Goal: Task Accomplishment & Management: Complete application form

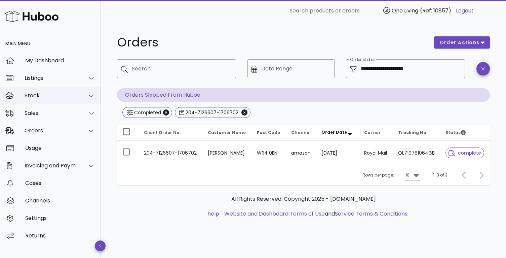
click at [39, 96] on div "Stock" at bounding box center [52, 95] width 55 height 6
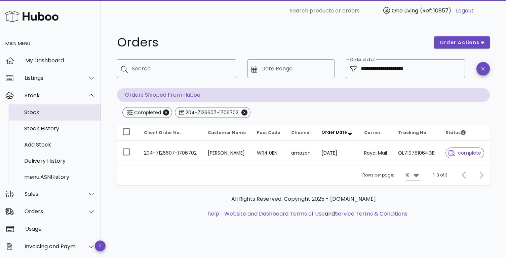
click at [42, 114] on div "Stock" at bounding box center [59, 112] width 71 height 6
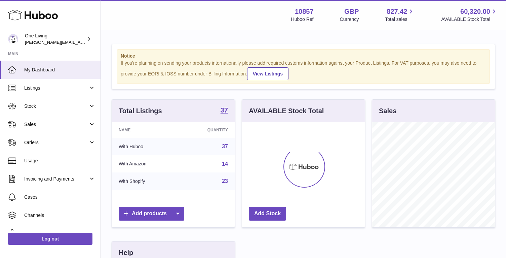
scroll to position [105, 123]
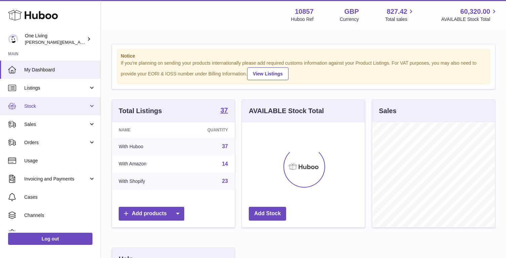
click at [53, 107] on span "Stock" at bounding box center [56, 106] width 64 height 6
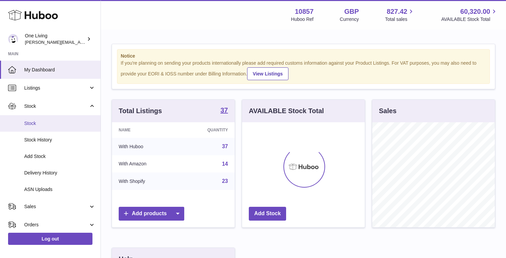
click at [61, 123] on span "Stock" at bounding box center [59, 123] width 71 height 6
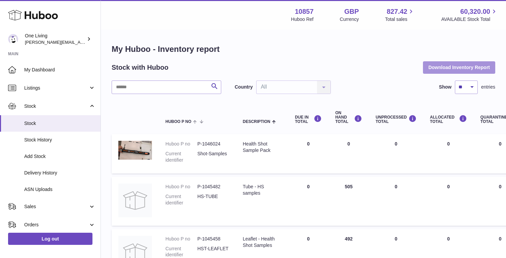
click at [439, 66] on button "Download Inventory Report" at bounding box center [459, 67] width 72 height 12
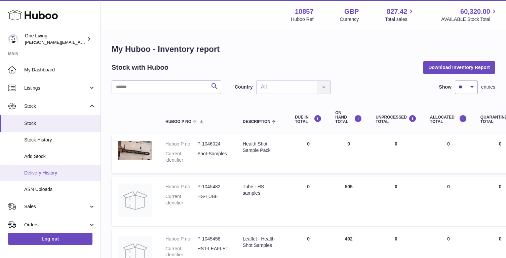
click at [70, 172] on span "Delivery History" at bounding box center [59, 172] width 71 height 6
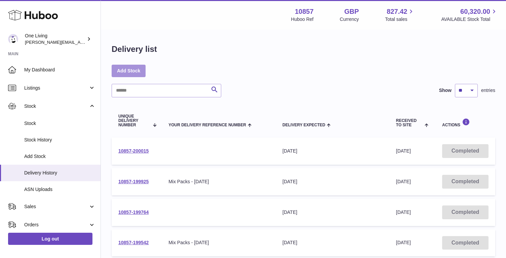
click at [126, 72] on link "Add Stock" at bounding box center [129, 71] width 34 height 12
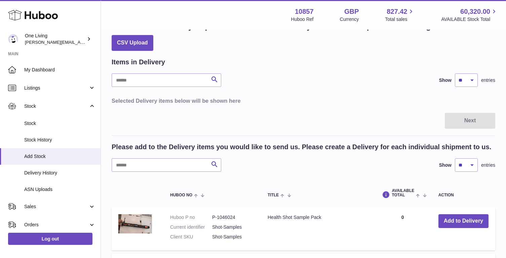
scroll to position [22, 0]
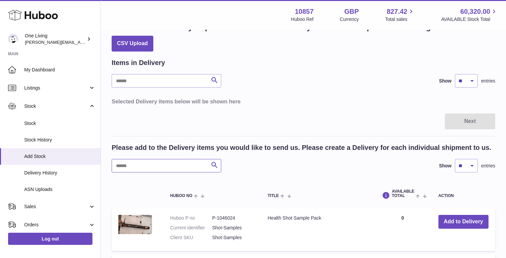
click at [140, 164] on input "text" at bounding box center [167, 165] width 110 height 13
type input "******"
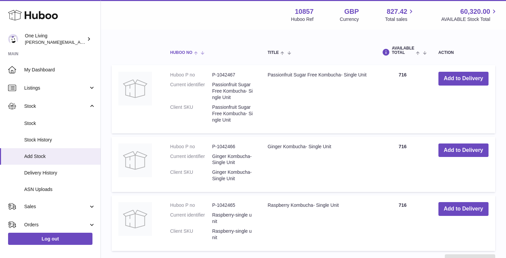
scroll to position [167, 0]
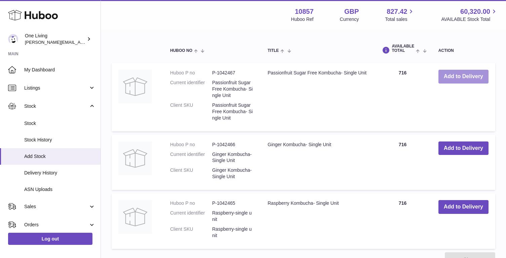
click at [460, 78] on button "Add to Delivery" at bounding box center [463, 77] width 50 height 14
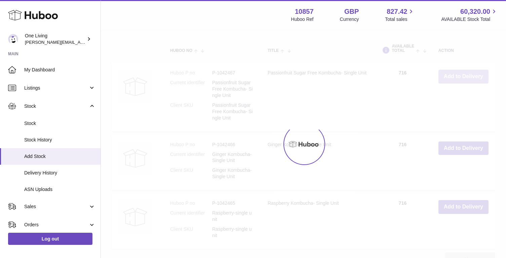
scroll to position [250, 0]
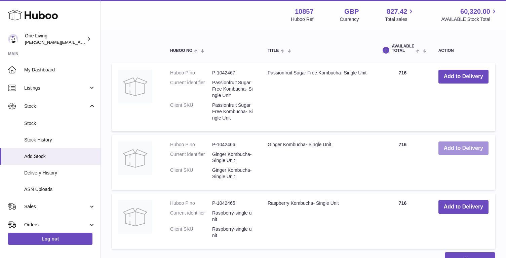
click at [464, 149] on button "Add to Delivery" at bounding box center [463, 148] width 50 height 14
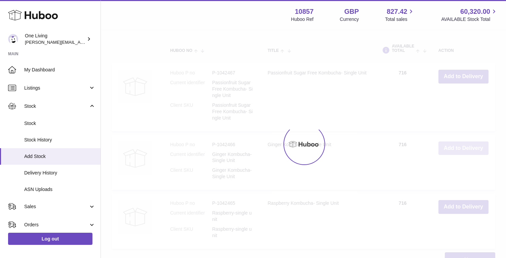
scroll to position [308, 0]
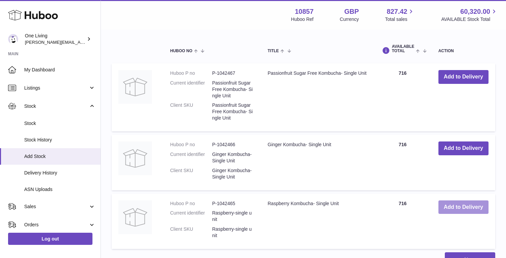
click at [462, 206] on button "Add to Delivery" at bounding box center [463, 207] width 50 height 14
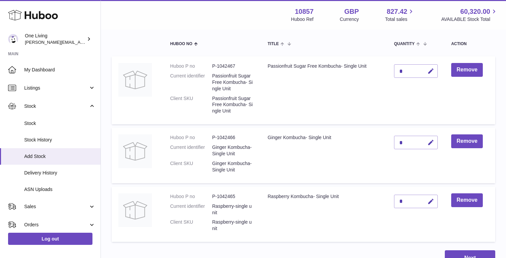
scroll to position [89, 0]
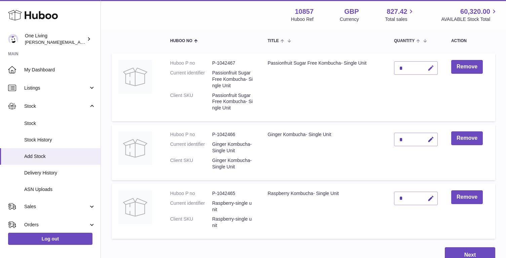
click at [430, 67] on icon "button" at bounding box center [430, 68] width 7 height 7
type input "***"
click at [429, 67] on icon "submit" at bounding box center [431, 68] width 6 height 6
click at [430, 139] on icon "button" at bounding box center [430, 139] width 7 height 7
type input "***"
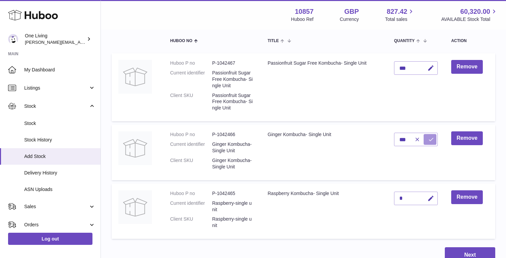
click at [430, 142] on icon "submit" at bounding box center [431, 139] width 6 height 6
click at [430, 197] on icon "button" at bounding box center [430, 198] width 7 height 7
type input "***"
click at [429, 198] on icon "submit" at bounding box center [431, 198] width 6 height 6
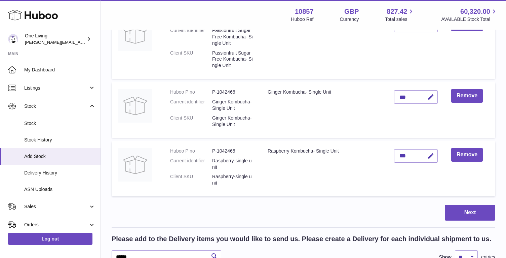
scroll to position [143, 0]
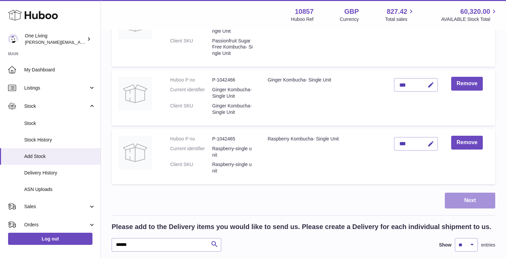
click at [469, 198] on button "Next" at bounding box center [470, 200] width 50 height 16
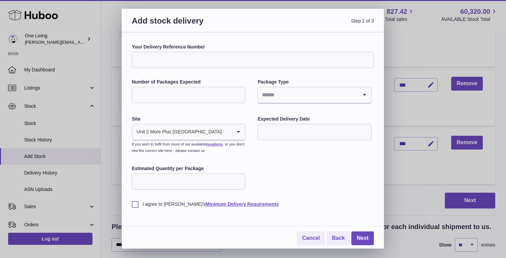
click at [181, 59] on input "Your Delivery Reference Number" at bounding box center [253, 60] width 242 height 16
click at [180, 61] on input "Your Delivery Reference Number" at bounding box center [253, 60] width 242 height 16
click at [158, 88] on input "Number of Packages Expected" at bounding box center [189, 95] width 114 height 16
click at [165, 94] on input "Number of Packages Expected" at bounding box center [189, 95] width 114 height 16
type input "****"
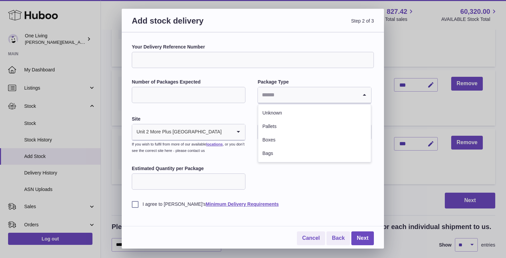
click at [290, 95] on input "Search for option" at bounding box center [308, 94] width 100 height 15
click at [283, 111] on li "Unknown" at bounding box center [314, 112] width 112 height 13
click at [288, 131] on input "text" at bounding box center [315, 132] width 114 height 16
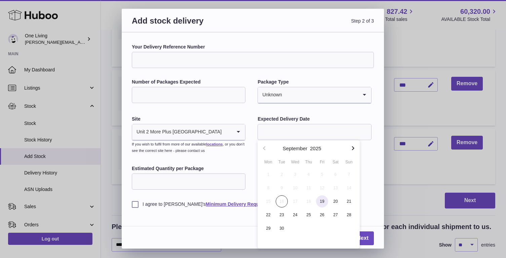
click at [323, 199] on span "19" at bounding box center [322, 201] width 12 height 12
type input "**********"
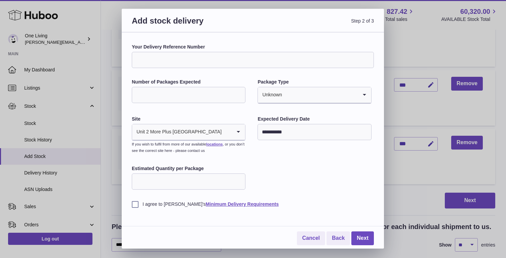
click at [193, 185] on input "Estimated Quantity per Package" at bounding box center [189, 181] width 114 height 16
type input "*"
click at [149, 203] on label "I agree to Huboo's Minimum Delivery Requirements" at bounding box center [253, 204] width 242 height 6
click at [361, 241] on link "Next" at bounding box center [362, 238] width 23 height 14
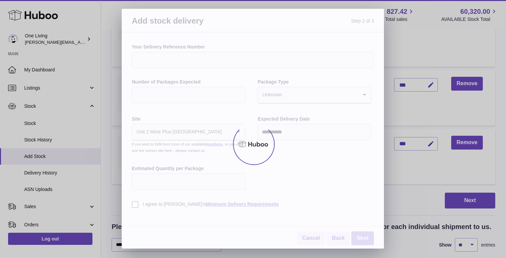
scroll to position [121, 0]
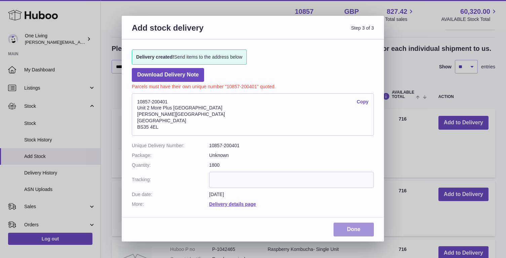
click at [355, 228] on link "Done" at bounding box center [354, 229] width 40 height 14
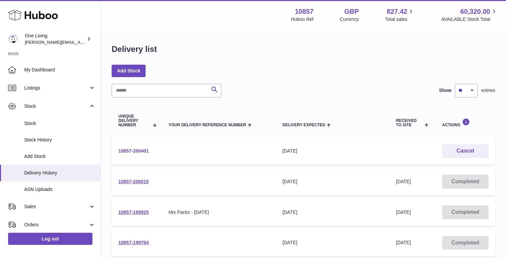
click at [127, 150] on link "10857-200401" at bounding box center [133, 150] width 30 height 5
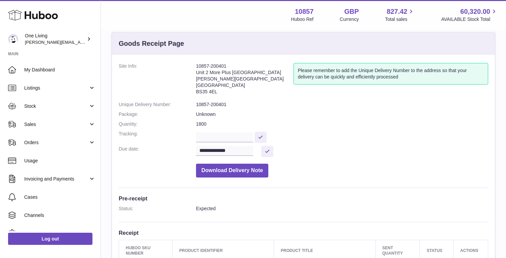
scroll to position [14, 0]
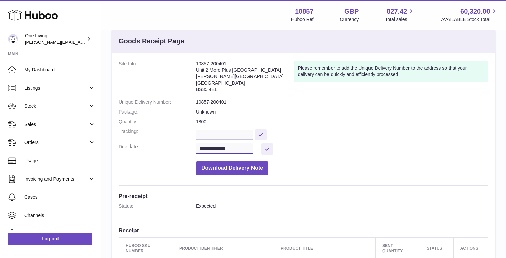
click at [243, 149] on input "**********" at bounding box center [224, 148] width 57 height 10
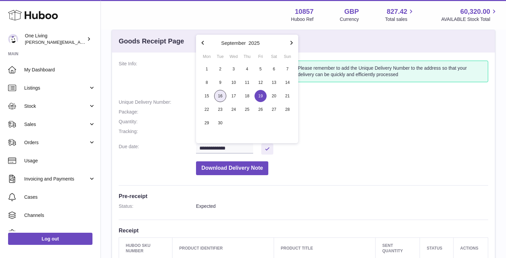
click at [219, 96] on span "16" at bounding box center [220, 96] width 12 height 12
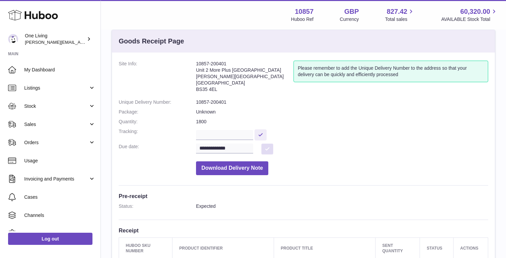
click at [266, 149] on button at bounding box center [267, 148] width 12 height 11
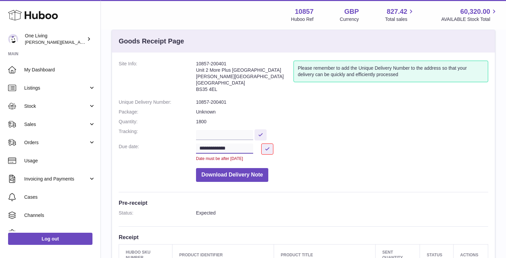
click at [247, 148] on input "**********" at bounding box center [224, 148] width 57 height 10
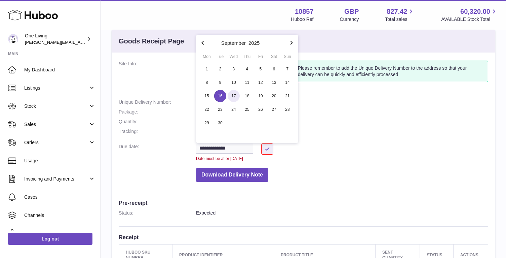
click at [232, 94] on span "17" at bounding box center [234, 96] width 12 height 12
type input "**********"
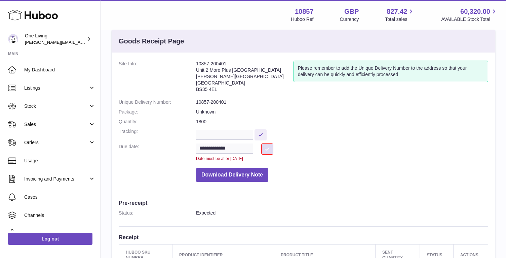
click at [268, 147] on button at bounding box center [267, 148] width 12 height 11
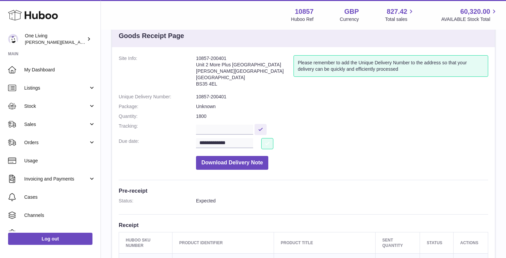
scroll to position [0, 0]
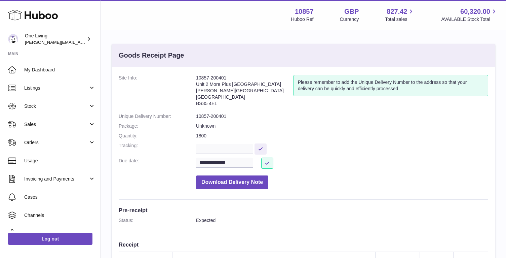
drag, startPoint x: 229, startPoint y: 78, endPoint x: 193, endPoint y: 77, distance: 35.7
click at [193, 77] on dl "**********" at bounding box center [304, 134] width 370 height 118
copy dl "10857-200401"
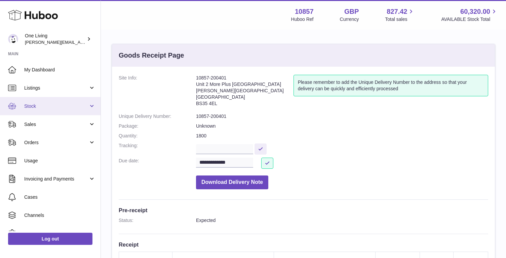
click at [83, 108] on span "Stock" at bounding box center [56, 106] width 64 height 6
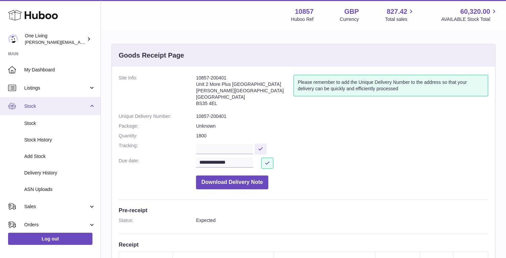
click at [83, 108] on span "Stock" at bounding box center [56, 106] width 64 height 6
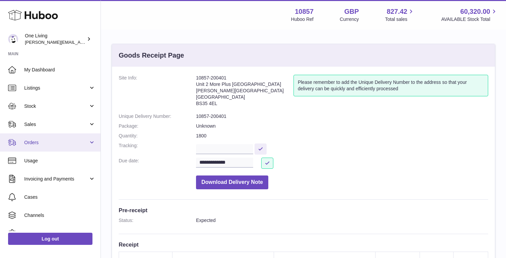
click at [64, 144] on span "Orders" at bounding box center [56, 142] width 64 height 6
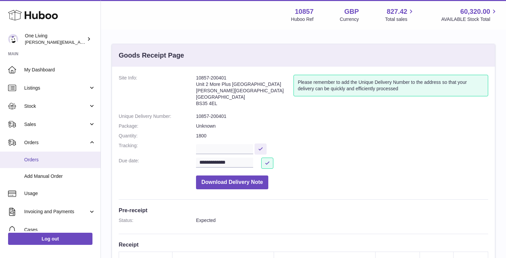
click at [46, 159] on span "Orders" at bounding box center [59, 159] width 71 height 6
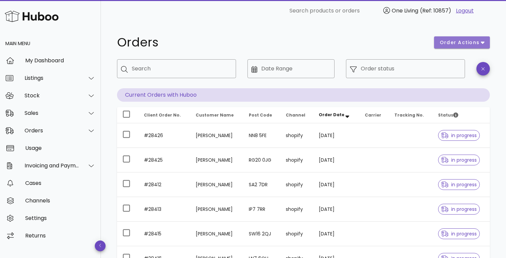
click at [484, 43] on icon "button" at bounding box center [483, 42] width 4 height 6
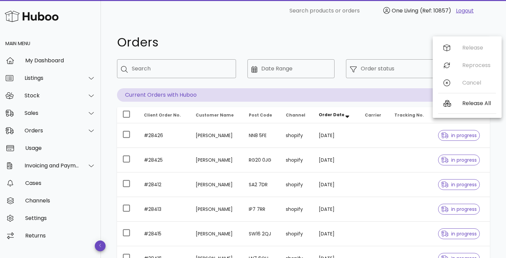
click at [480, 27] on div "Orders order actions ​ Search ​ Date Range ​ Order status Current Orders with H…" at bounding box center [303, 232] width 405 height 421
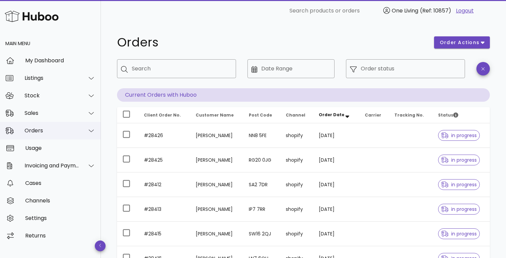
click at [88, 126] on div at bounding box center [87, 130] width 16 height 17
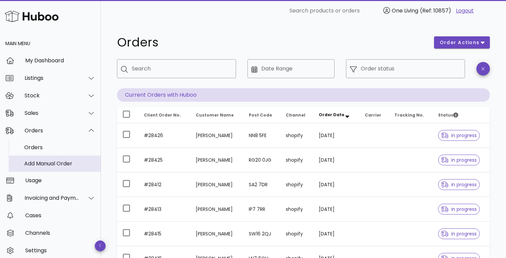
click at [53, 163] on div "Add Manual Order" at bounding box center [59, 163] width 71 height 6
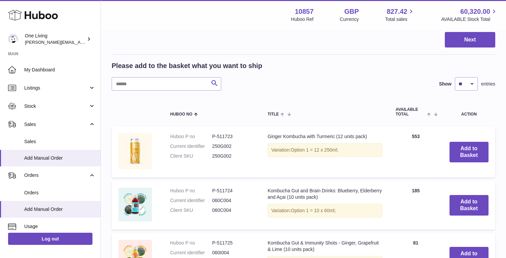
scroll to position [139, 0]
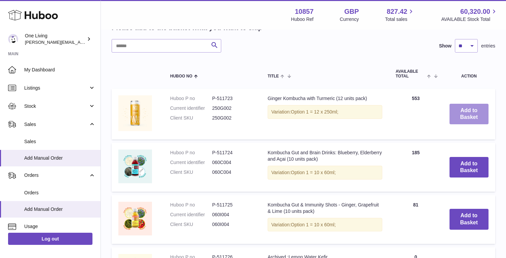
click at [468, 111] on button "Add to Basket" at bounding box center [469, 114] width 39 height 21
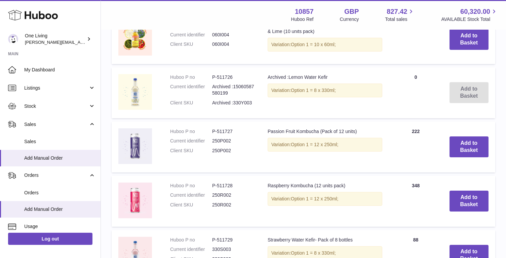
scroll to position [378, 0]
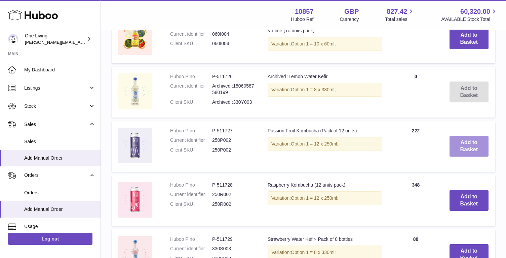
click at [461, 146] on button "Add to Basket" at bounding box center [469, 146] width 39 height 21
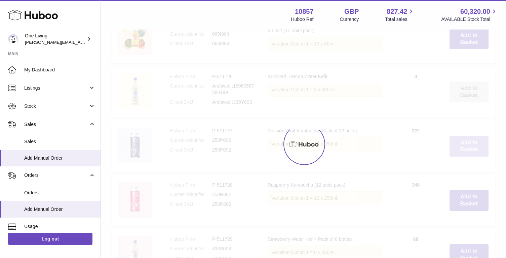
scroll to position [432, 0]
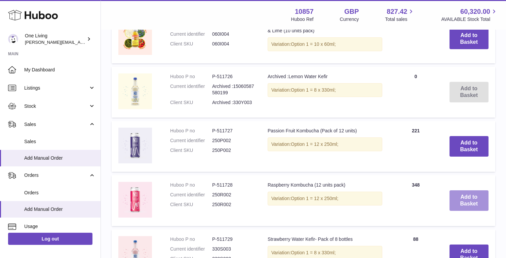
click at [465, 200] on button "Add to Basket" at bounding box center [469, 200] width 39 height 21
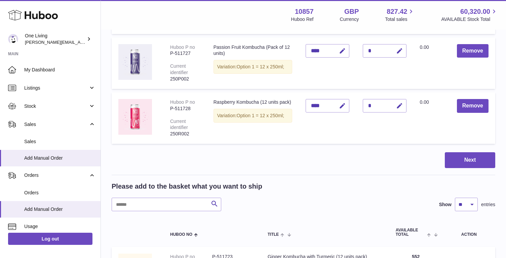
scroll to position [0, 0]
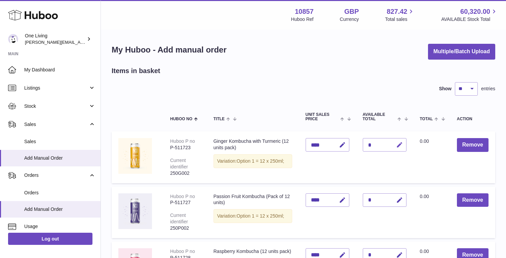
click at [399, 143] on icon "button" at bounding box center [399, 144] width 7 height 7
type input "**"
click at [397, 144] on icon "submit" at bounding box center [400, 145] width 6 height 6
click at [399, 197] on icon "button" at bounding box center [399, 199] width 7 height 7
type input "**"
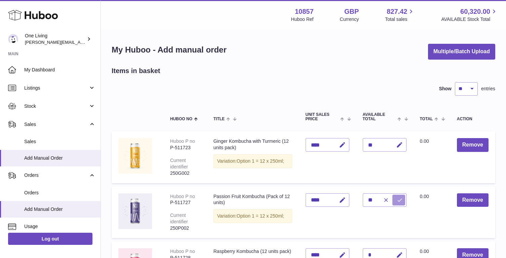
click at [397, 199] on icon "submit" at bounding box center [400, 200] width 6 height 6
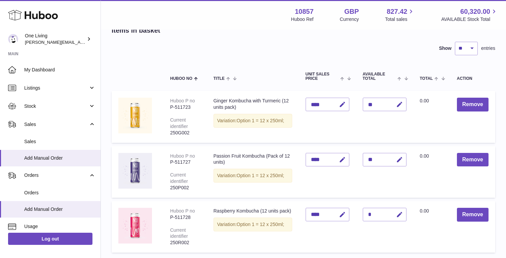
scroll to position [42, 0]
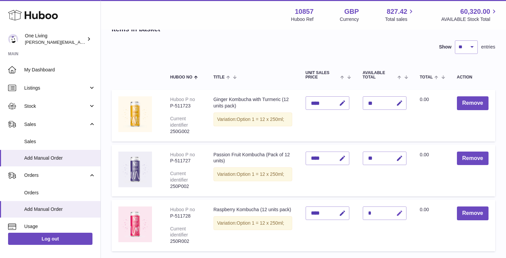
click at [399, 213] on icon "button" at bounding box center [399, 212] width 7 height 7
type input "**"
click at [400, 213] on icon "submit" at bounding box center [400, 213] width 6 height 6
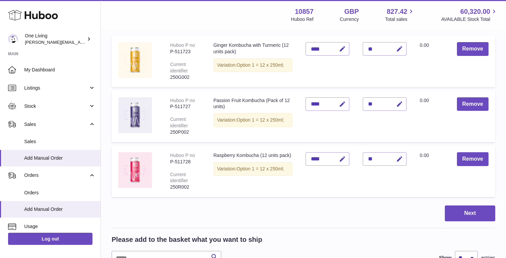
scroll to position [98, 0]
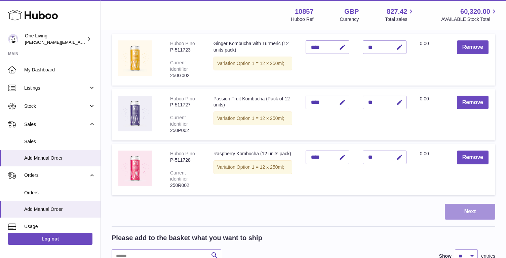
click at [462, 207] on button "Next" at bounding box center [470, 211] width 50 height 16
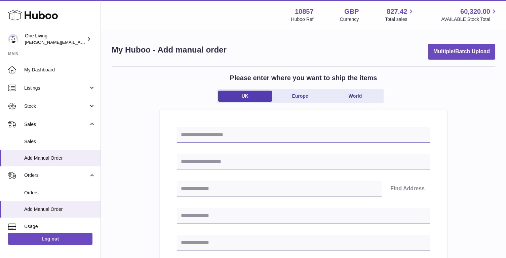
click at [219, 133] on input "text" at bounding box center [303, 135] width 253 height 16
paste input "**********"
type input "**********"
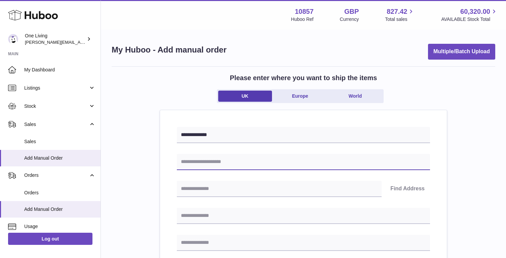
click at [203, 162] on input "text" at bounding box center [303, 162] width 253 height 16
type input "**********"
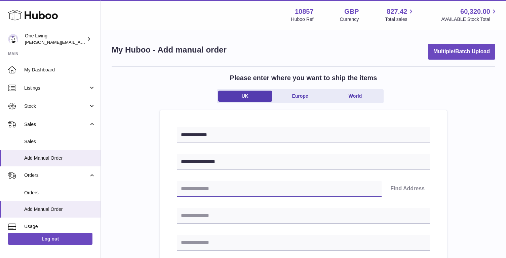
click at [216, 190] on input "text" at bounding box center [279, 189] width 205 height 16
type input "********"
click at [399, 188] on button "Find Address" at bounding box center [407, 189] width 45 height 16
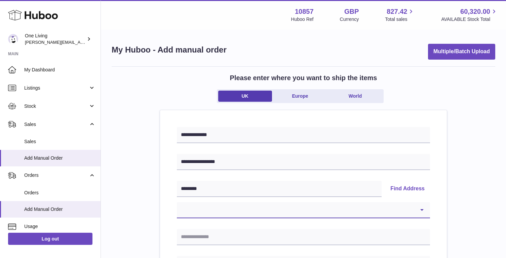
click at [232, 207] on select "**********" at bounding box center [303, 210] width 253 height 16
select select "***"
type input "**********"
type input "******"
type input "********"
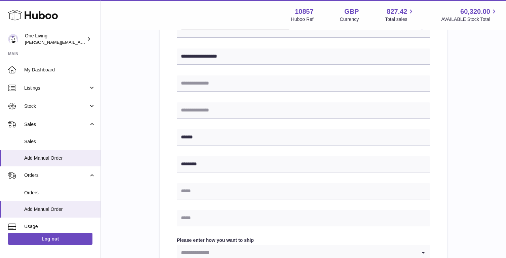
scroll to position [186, 0]
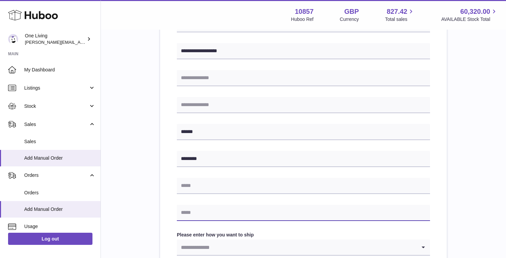
click at [195, 215] on input "text" at bounding box center [303, 212] width 253 height 16
type input "**********"
click at [167, 239] on div "**********" at bounding box center [303, 147] width 287 height 446
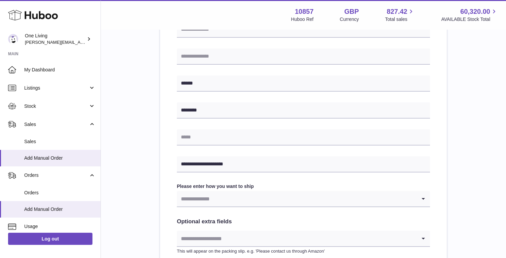
scroll to position [306, 0]
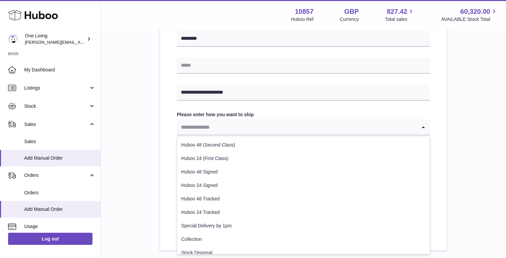
click at [218, 125] on input "Search for option" at bounding box center [297, 126] width 240 height 15
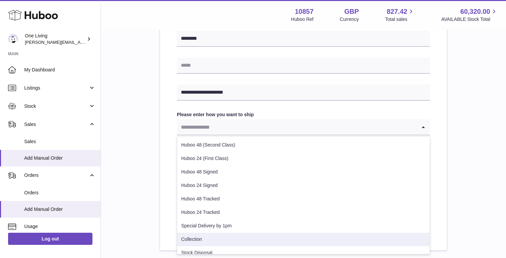
click at [197, 239] on li "Collection" at bounding box center [303, 238] width 253 height 13
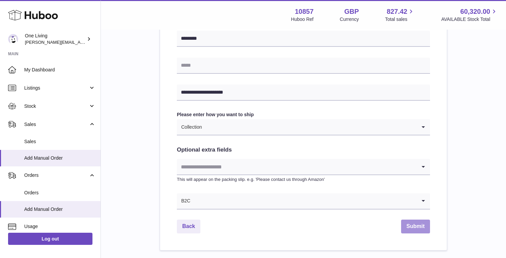
click at [416, 226] on button "Submit" at bounding box center [415, 226] width 29 height 14
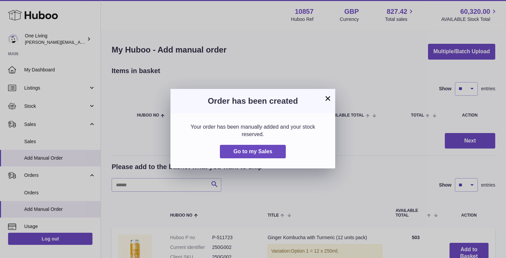
click at [328, 97] on button "×" at bounding box center [328, 98] width 8 height 8
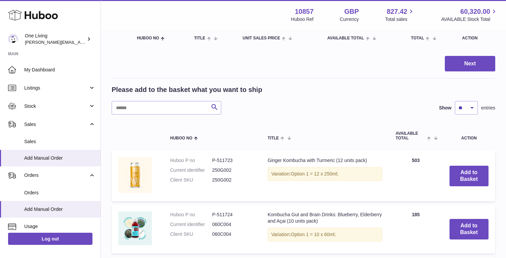
scroll to position [78, 0]
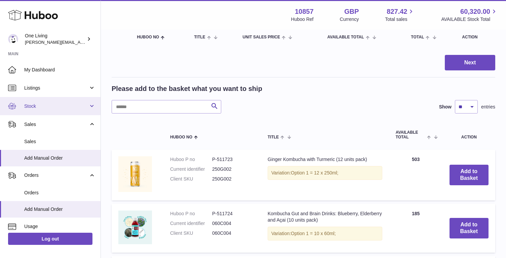
click at [71, 110] on link "Stock" at bounding box center [50, 106] width 101 height 18
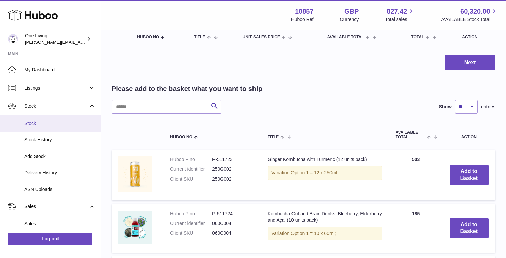
click at [62, 125] on span "Stock" at bounding box center [59, 123] width 71 height 6
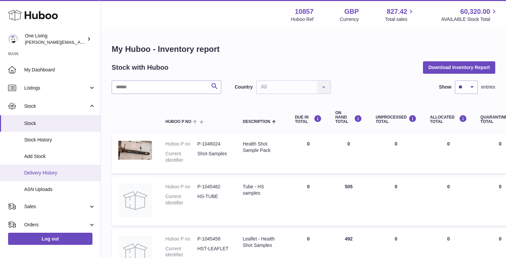
click at [66, 175] on span "Delivery History" at bounding box center [59, 172] width 71 height 6
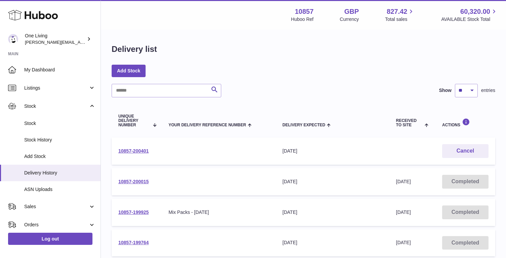
drag, startPoint x: 154, startPoint y: 151, endPoint x: 113, endPoint y: 153, distance: 41.4
click at [113, 153] on td "10857-200401" at bounding box center [137, 150] width 50 height 27
copy link "10857-200401"
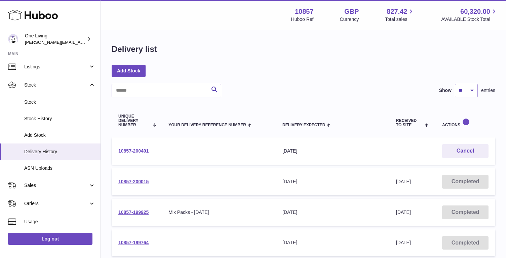
scroll to position [24, 0]
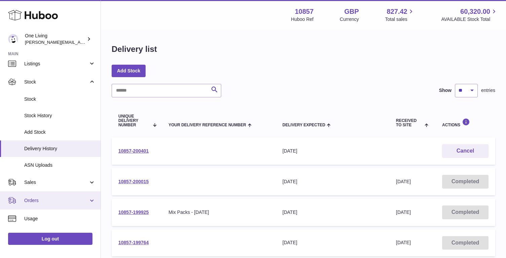
click at [89, 199] on link "Orders" at bounding box center [50, 200] width 101 height 18
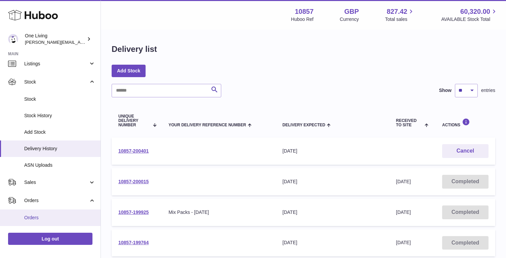
click at [53, 218] on span "Orders" at bounding box center [59, 217] width 71 height 6
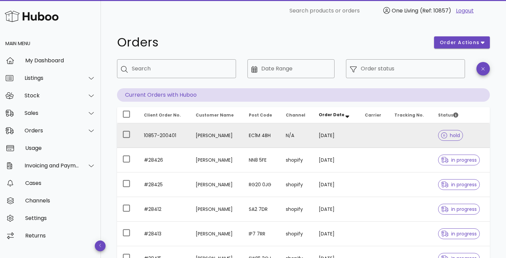
click at [146, 134] on td "10857-200401" at bounding box center [165, 135] width 52 height 25
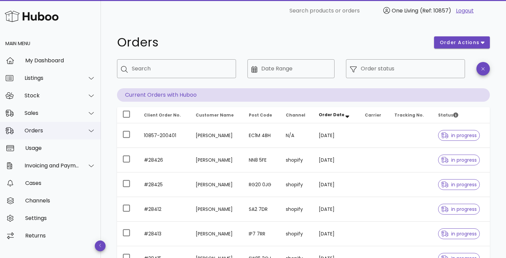
click at [91, 130] on icon at bounding box center [91, 130] width 5 height 6
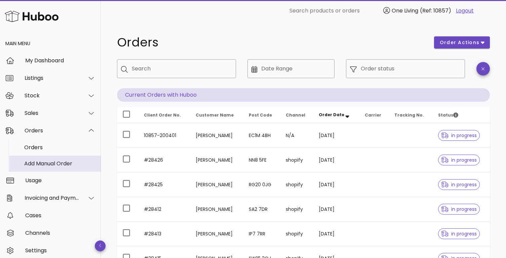
click at [50, 164] on div "Add Manual Order" at bounding box center [59, 163] width 71 height 6
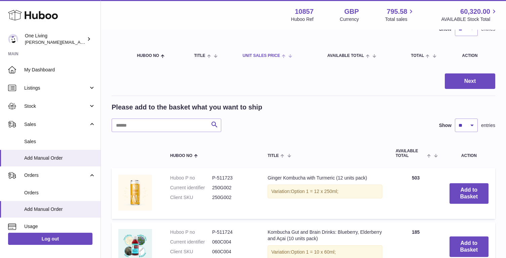
scroll to position [60, 0]
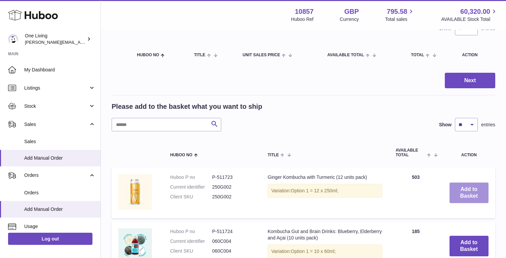
click at [465, 190] on button "Add to Basket" at bounding box center [469, 192] width 39 height 21
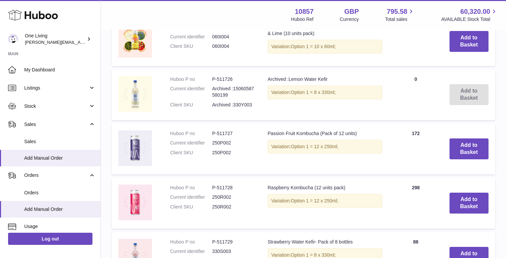
scroll to position [375, 0]
click at [458, 151] on button "Add to Basket" at bounding box center [469, 148] width 39 height 21
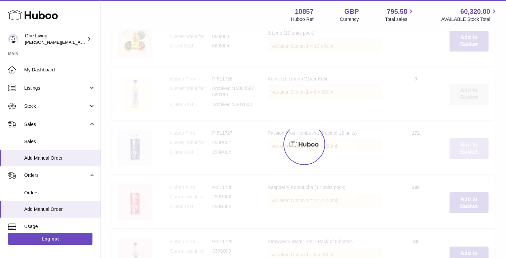
scroll to position [430, 0]
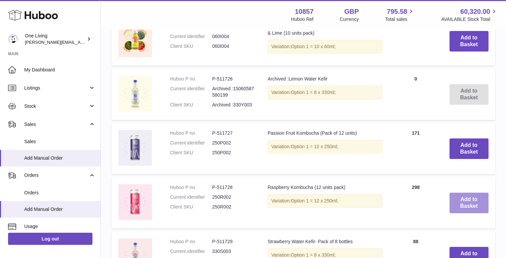
click at [465, 203] on button "Add to Basket" at bounding box center [469, 202] width 39 height 21
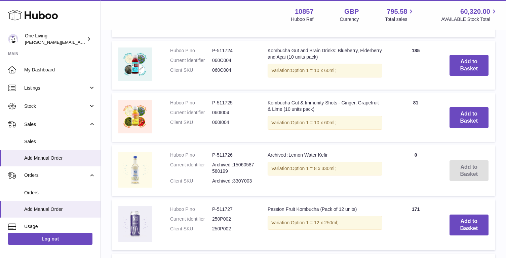
scroll to position [409, 0]
click at [469, 117] on button "Add to Basket" at bounding box center [469, 117] width 39 height 21
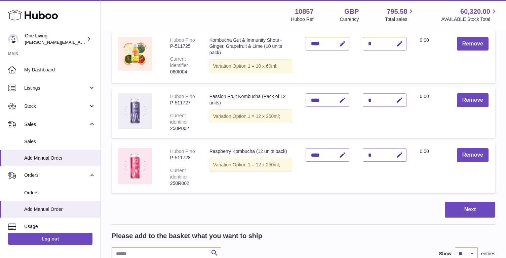
scroll to position [176, 0]
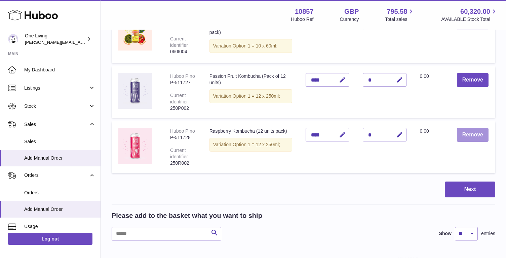
click at [478, 134] on button "Remove" at bounding box center [473, 135] width 32 height 14
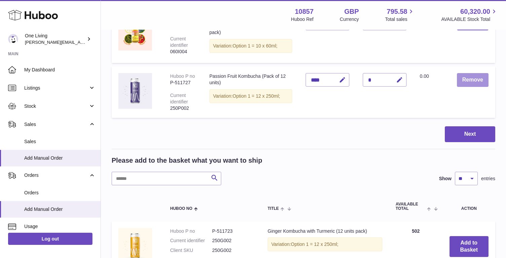
click at [474, 78] on button "Remove" at bounding box center [473, 80] width 32 height 14
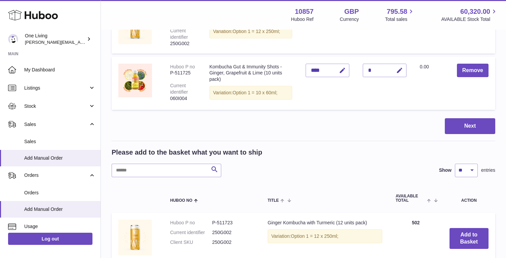
scroll to position [42, 0]
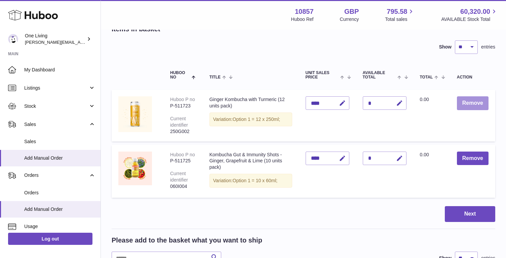
click at [474, 99] on button "Remove" at bounding box center [473, 103] width 32 height 14
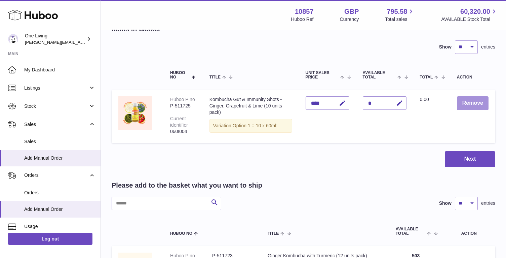
click at [470, 101] on button "Remove" at bounding box center [473, 103] width 32 height 14
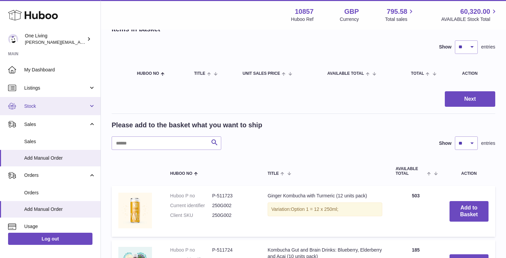
click at [77, 104] on span "Stock" at bounding box center [56, 106] width 64 height 6
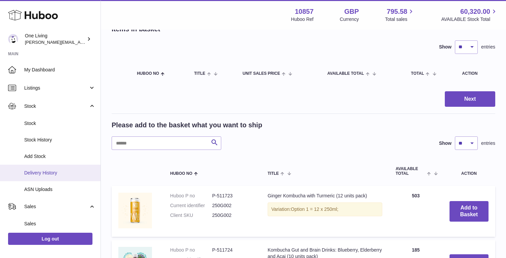
click at [56, 173] on span "Delivery History" at bounding box center [59, 172] width 71 height 6
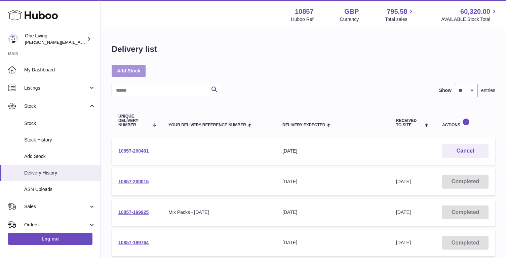
click at [131, 70] on link "Add Stock" at bounding box center [129, 71] width 34 height 12
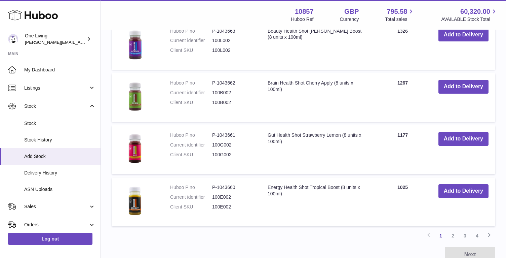
scroll to position [573, 0]
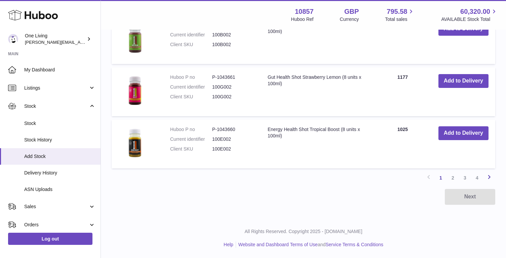
click at [490, 175] on icon at bounding box center [489, 176] width 8 height 8
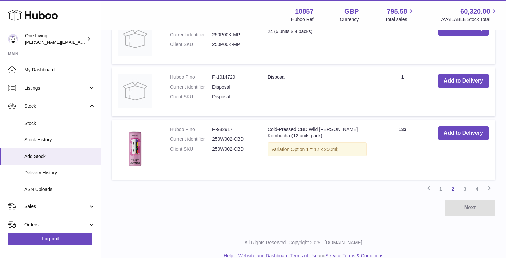
scroll to position [623, 0]
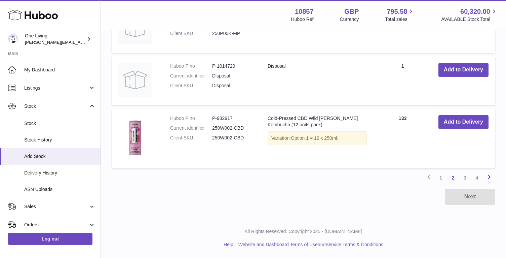
click at [489, 176] on icon at bounding box center [489, 176] width 8 height 8
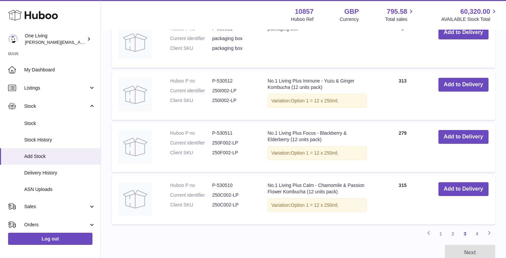
scroll to position [536, 0]
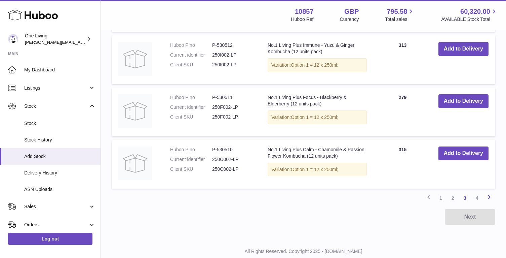
click at [490, 196] on icon at bounding box center [489, 197] width 8 height 8
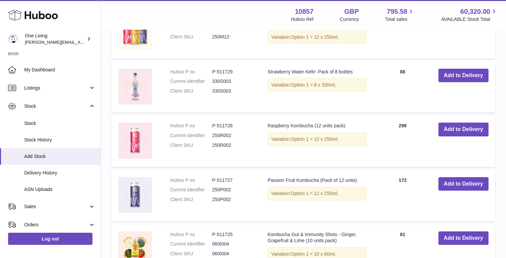
scroll to position [224, 0]
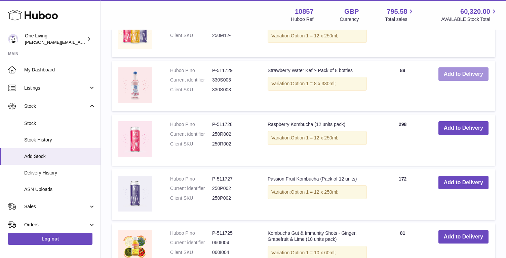
click at [462, 70] on button "Add to Delivery" at bounding box center [463, 74] width 50 height 14
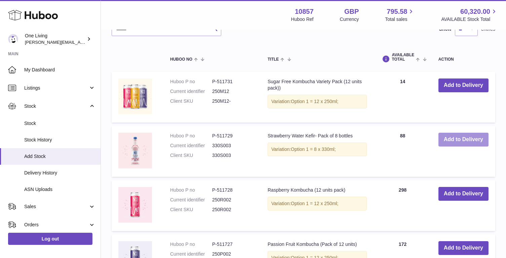
scroll to position [290, 0]
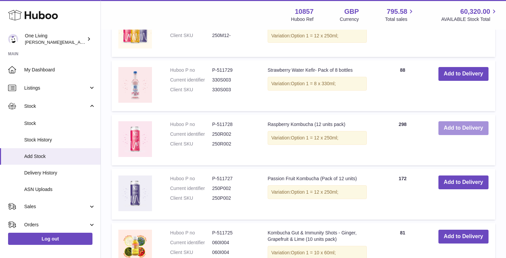
click at [455, 126] on button "Add to Delivery" at bounding box center [463, 128] width 50 height 14
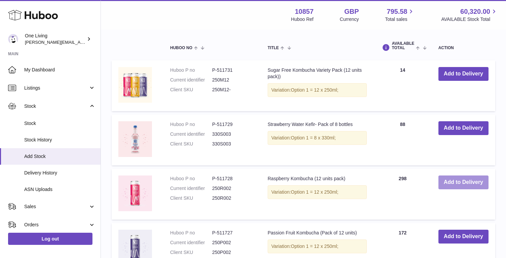
scroll to position [344, 0]
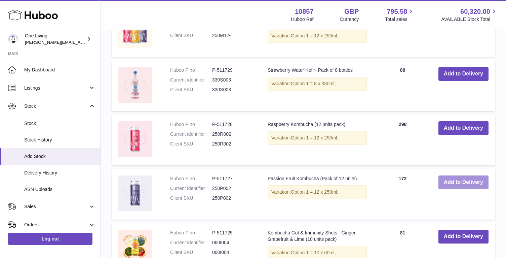
click at [457, 181] on button "Add to Delivery" at bounding box center [463, 182] width 50 height 14
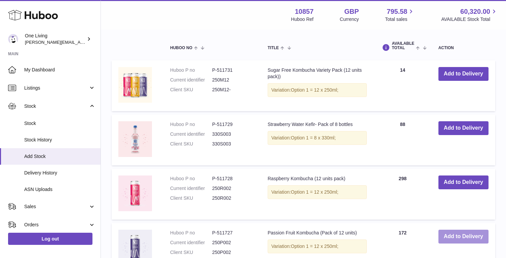
scroll to position [398, 0]
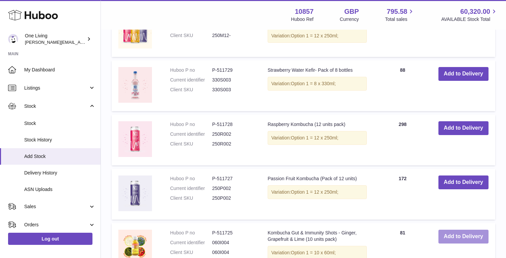
click at [459, 235] on button "Add to Delivery" at bounding box center [463, 236] width 50 height 14
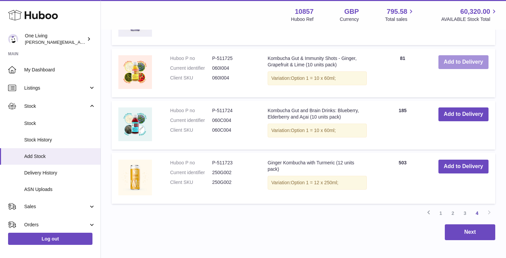
scroll to position [625, 0]
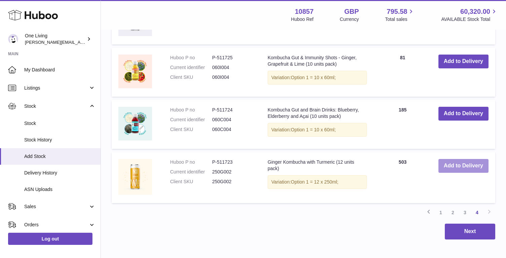
click at [454, 165] on button "Add to Delivery" at bounding box center [463, 166] width 50 height 14
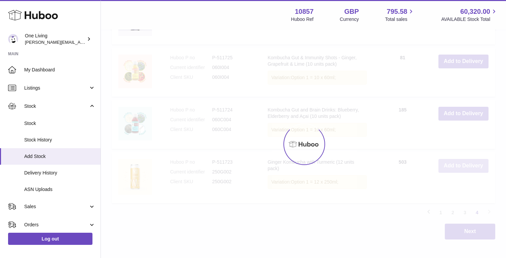
scroll to position [679, 0]
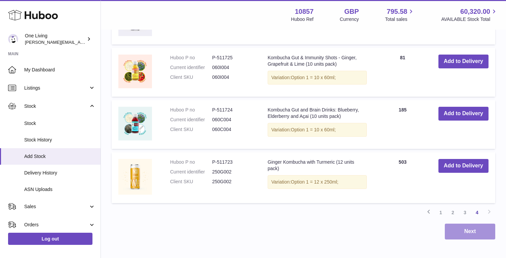
click at [465, 230] on button "Next" at bounding box center [470, 231] width 50 height 16
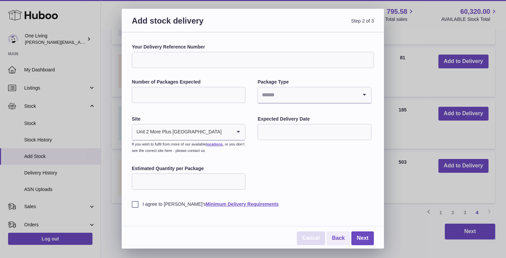
click at [306, 240] on link "Cancel" at bounding box center [311, 238] width 28 height 14
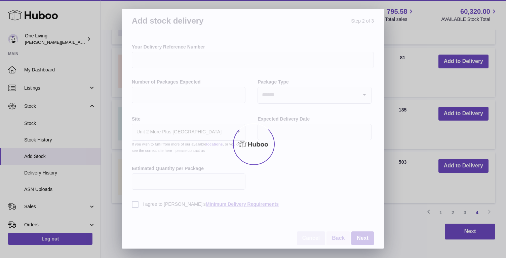
scroll to position [399, 0]
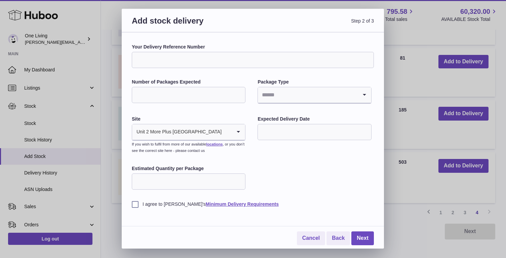
click at [413, 190] on div "Add stock delivery Step 2 of 3 Your Delivery Reference Number Number of Package…" at bounding box center [253, 129] width 506 height 258
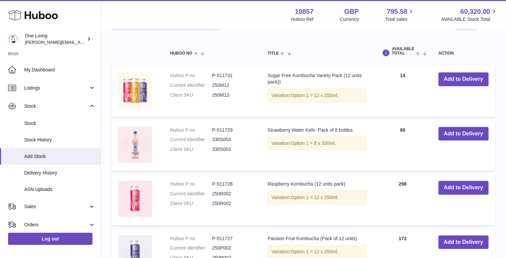
scroll to position [131, 0]
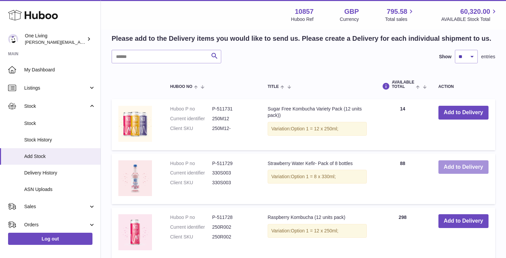
click at [468, 170] on button "Add to Delivery" at bounding box center [463, 167] width 50 height 14
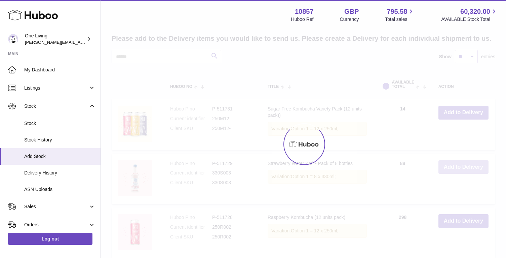
scroll to position [196, 0]
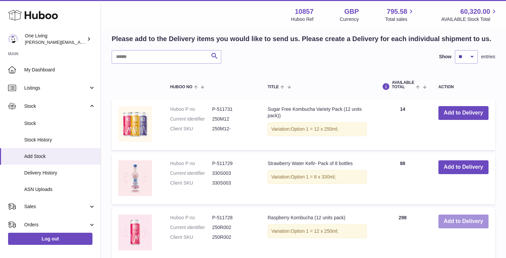
click at [458, 221] on button "Add to Delivery" at bounding box center [463, 221] width 50 height 14
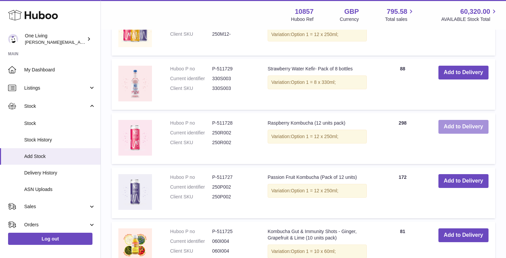
scroll to position [351, 0]
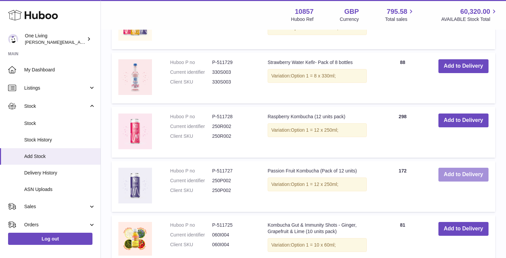
click at [459, 175] on button "Add to Delivery" at bounding box center [463, 174] width 50 height 14
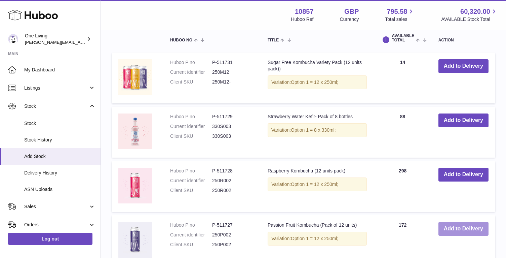
scroll to position [406, 0]
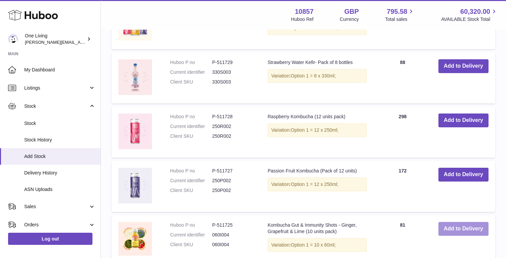
click at [458, 227] on button "Add to Delivery" at bounding box center [463, 229] width 50 height 14
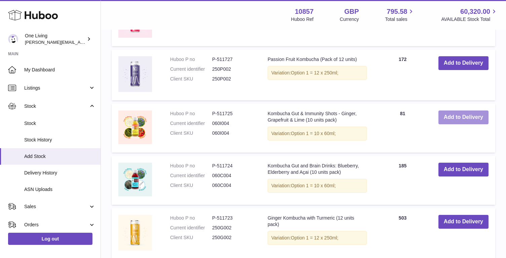
scroll to position [571, 0]
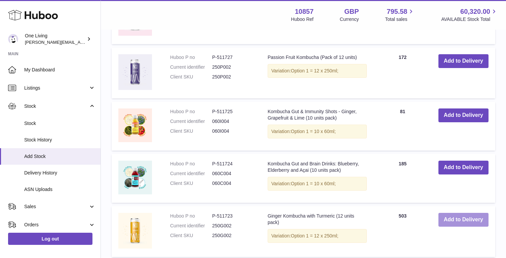
click at [456, 216] on button "Add to Delivery" at bounding box center [463, 220] width 50 height 14
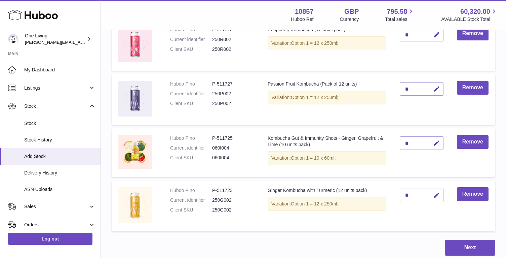
scroll to position [0, 0]
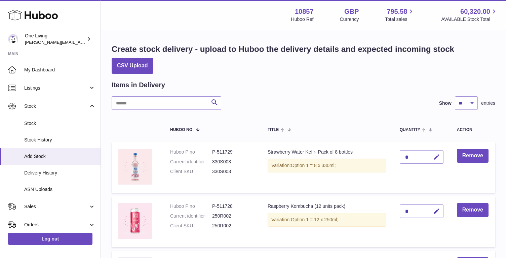
click at [436, 157] on icon "button" at bounding box center [436, 156] width 7 height 7
type input "**"
click at [436, 154] on icon "submit" at bounding box center [437, 157] width 6 height 6
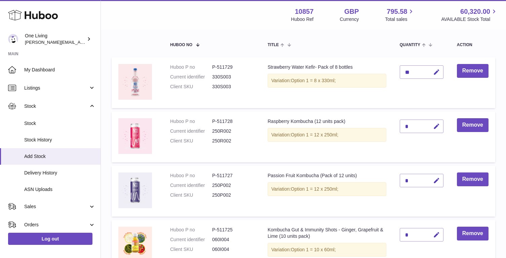
scroll to position [82, 0]
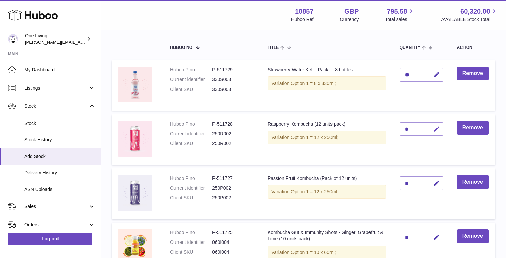
click at [437, 127] on icon "button" at bounding box center [436, 128] width 7 height 7
type input "**"
click at [435, 126] on icon "submit" at bounding box center [437, 129] width 6 height 6
click at [435, 128] on icon "button" at bounding box center [436, 128] width 7 height 7
type input "*"
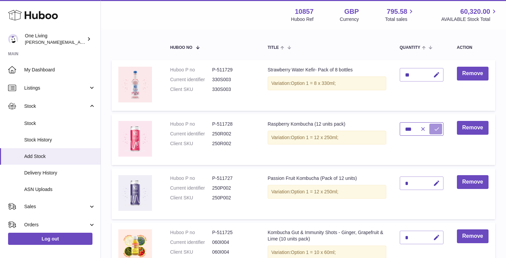
type input "***"
click at [436, 127] on icon "submit" at bounding box center [437, 129] width 6 height 6
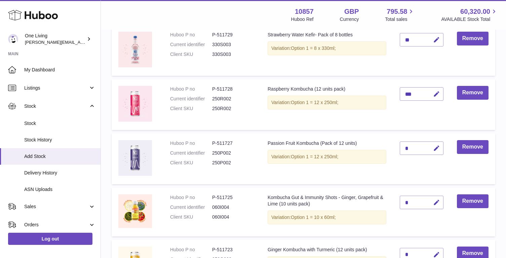
scroll to position [118, 0]
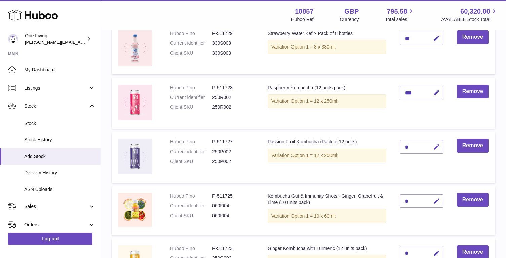
click at [437, 145] on icon "button" at bounding box center [436, 146] width 7 height 7
type input "**"
click at [438, 146] on icon "submit" at bounding box center [437, 147] width 6 height 6
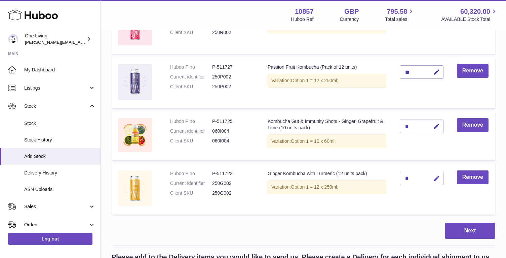
scroll to position [195, 0]
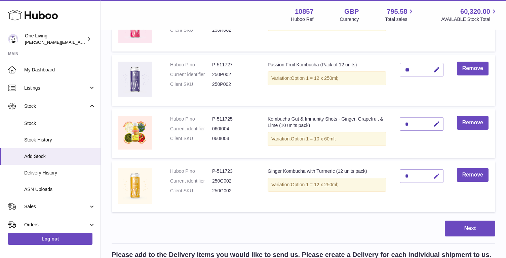
click at [436, 174] on icon "button" at bounding box center [436, 175] width 7 height 7
type input "*"
type input "***"
click at [437, 176] on icon "submit" at bounding box center [437, 176] width 6 height 6
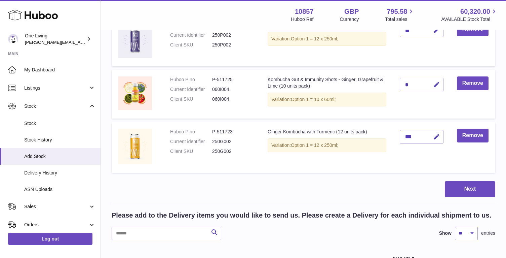
scroll to position [257, 0]
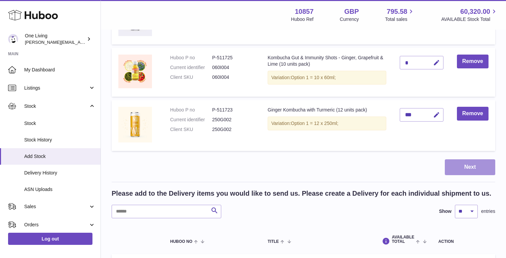
click at [467, 163] on button "Next" at bounding box center [470, 167] width 50 height 16
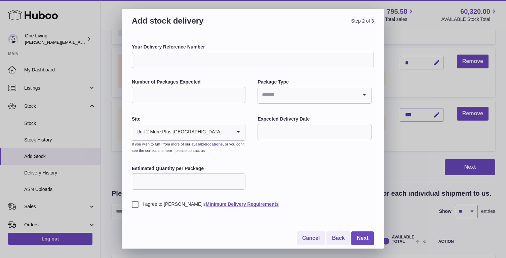
click at [149, 94] on input "Number of Packages Expected" at bounding box center [189, 95] width 114 height 16
type input "***"
click at [269, 95] on input "Search for option" at bounding box center [308, 94] width 100 height 15
click at [277, 141] on li "Boxes" at bounding box center [314, 139] width 112 height 13
click at [280, 90] on input "Search for option" at bounding box center [317, 94] width 82 height 15
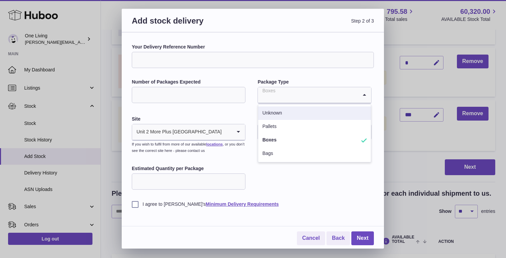
click at [277, 112] on li "Unknown" at bounding box center [314, 112] width 112 height 13
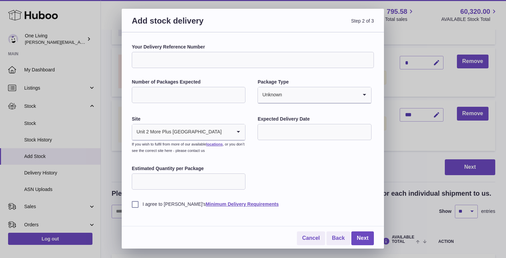
click at [273, 132] on input "text" at bounding box center [315, 132] width 114 height 16
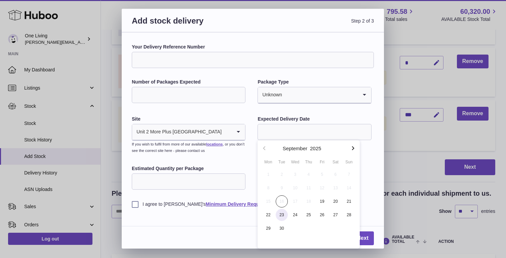
click at [284, 214] on span "23" at bounding box center [282, 214] width 12 height 12
type input "**********"
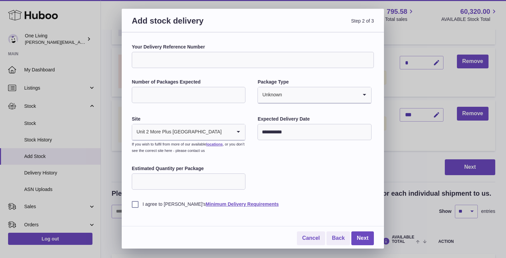
click at [155, 205] on label "I agree to Huboo's Minimum Delivery Requirements" at bounding box center [253, 204] width 242 height 6
click at [313, 136] on input "**********" at bounding box center [315, 132] width 114 height 16
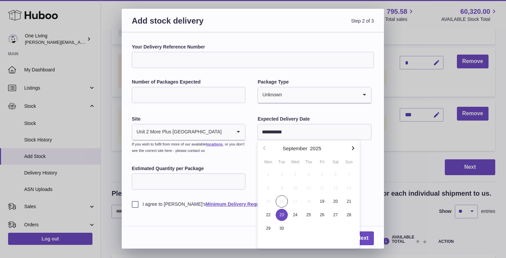
click at [381, 205] on div "**********" at bounding box center [253, 140] width 262 height 216
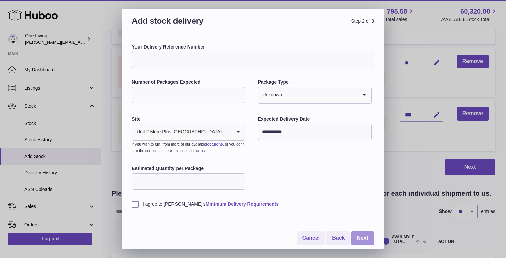
click at [359, 240] on link "Next" at bounding box center [362, 238] width 23 height 14
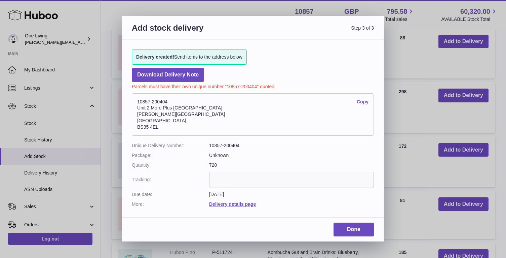
scroll to position [234, 0]
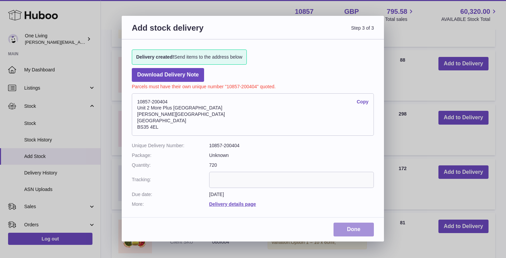
click at [352, 228] on link "Done" at bounding box center [354, 229] width 40 height 14
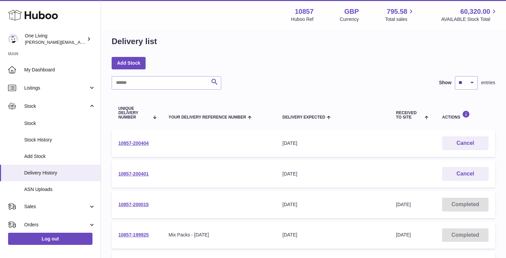
scroll to position [10, 0]
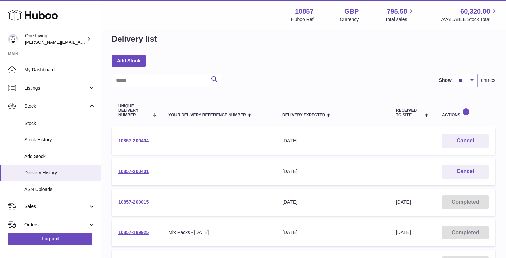
drag, startPoint x: 161, startPoint y: 138, endPoint x: 162, endPoint y: 143, distance: 5.8
click at [162, 143] on tr "10857-200404 Your Delivery Reference Number Delivery Expected [DATE] Received t…" at bounding box center [304, 140] width 384 height 27
copy tr "10857-200404 Your Delivery Reference Number Delivery Expected"
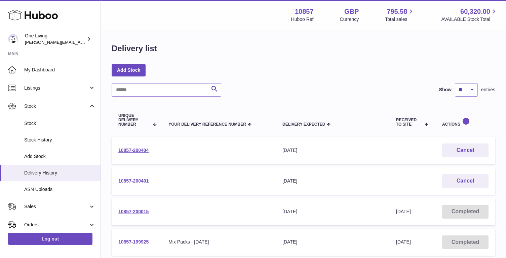
scroll to position [0, 0]
